Goal: Information Seeking & Learning: Learn about a topic

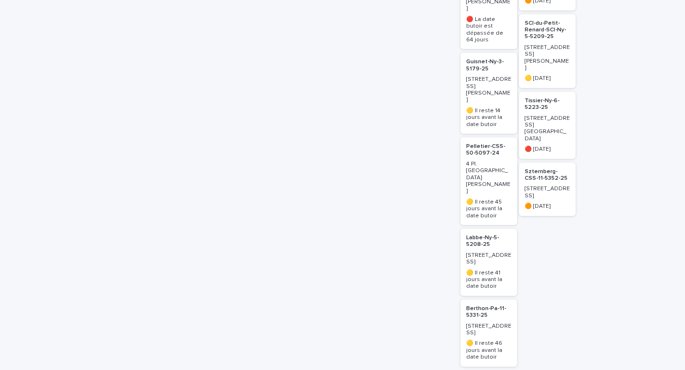
scroll to position [647, 0]
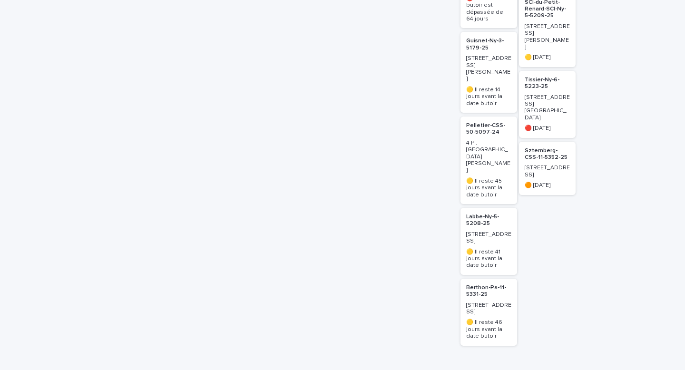
click at [475, 213] on p "Labbe-Ny-5-5208-25" at bounding box center [488, 220] width 45 height 14
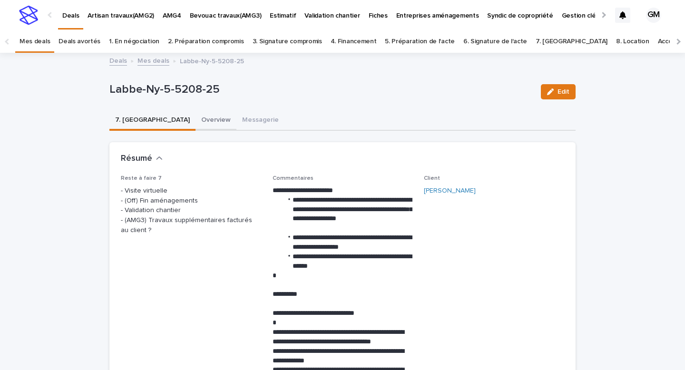
click at [195, 120] on button "Overview" at bounding box center [215, 121] width 41 height 20
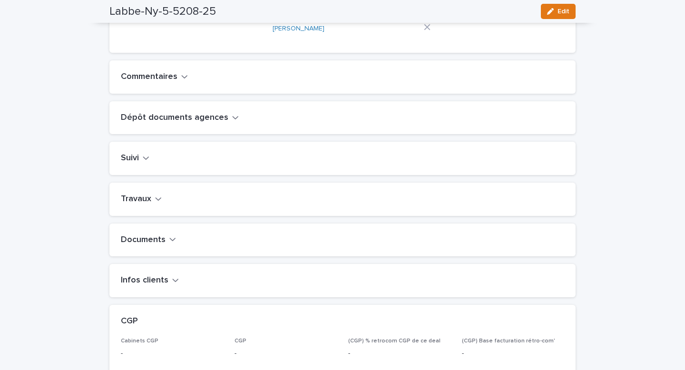
scroll to position [281, 0]
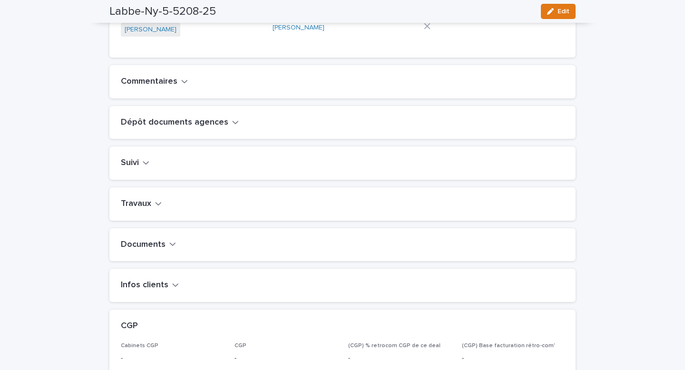
click at [155, 208] on icon "button" at bounding box center [158, 203] width 7 height 9
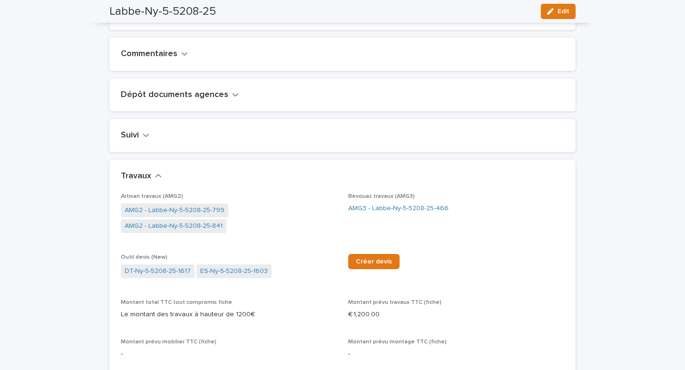
scroll to position [310, 0]
click at [364, 213] on link "AMG3 - Labbe-Ny-5-5208-25-466" at bounding box center [398, 208] width 100 height 10
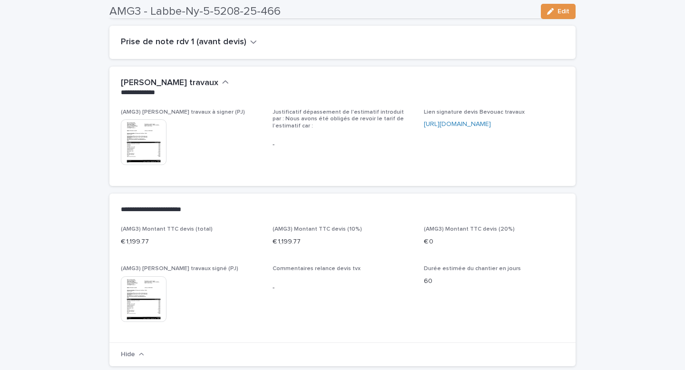
scroll to position [300, 0]
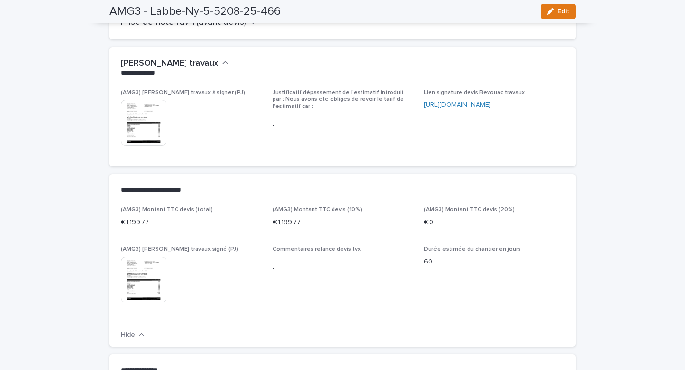
click at [150, 118] on img at bounding box center [144, 123] width 46 height 46
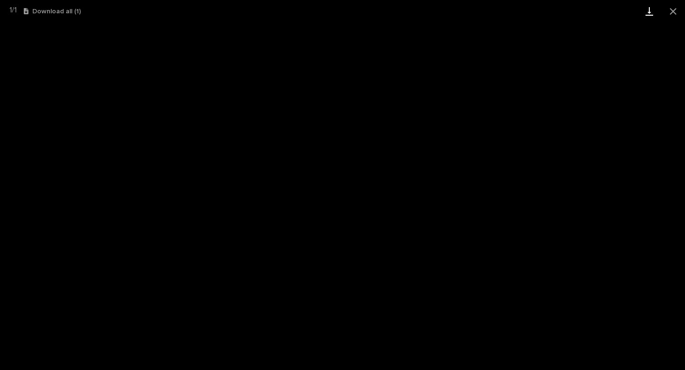
drag, startPoint x: 670, startPoint y: 9, endPoint x: 652, endPoint y: 8, distance: 17.6
click at [670, 9] on button "Close gallery" at bounding box center [673, 11] width 24 height 22
